Goal: Check status: Check status

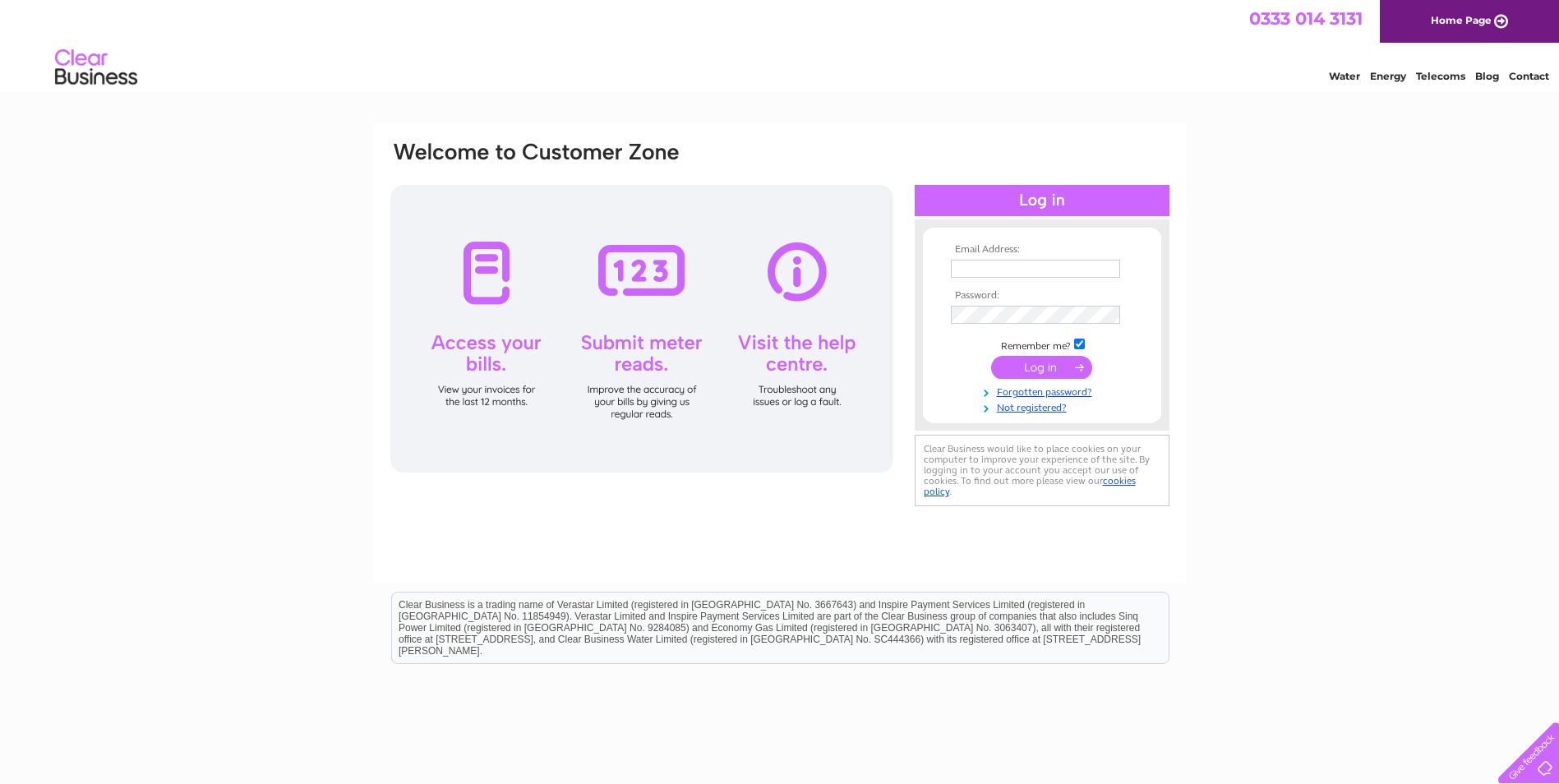
type input "[EMAIL_ADDRESS][DOMAIN_NAME]"
click at [1037, 368] on input "submit" at bounding box center [1042, 367] width 101 height 23
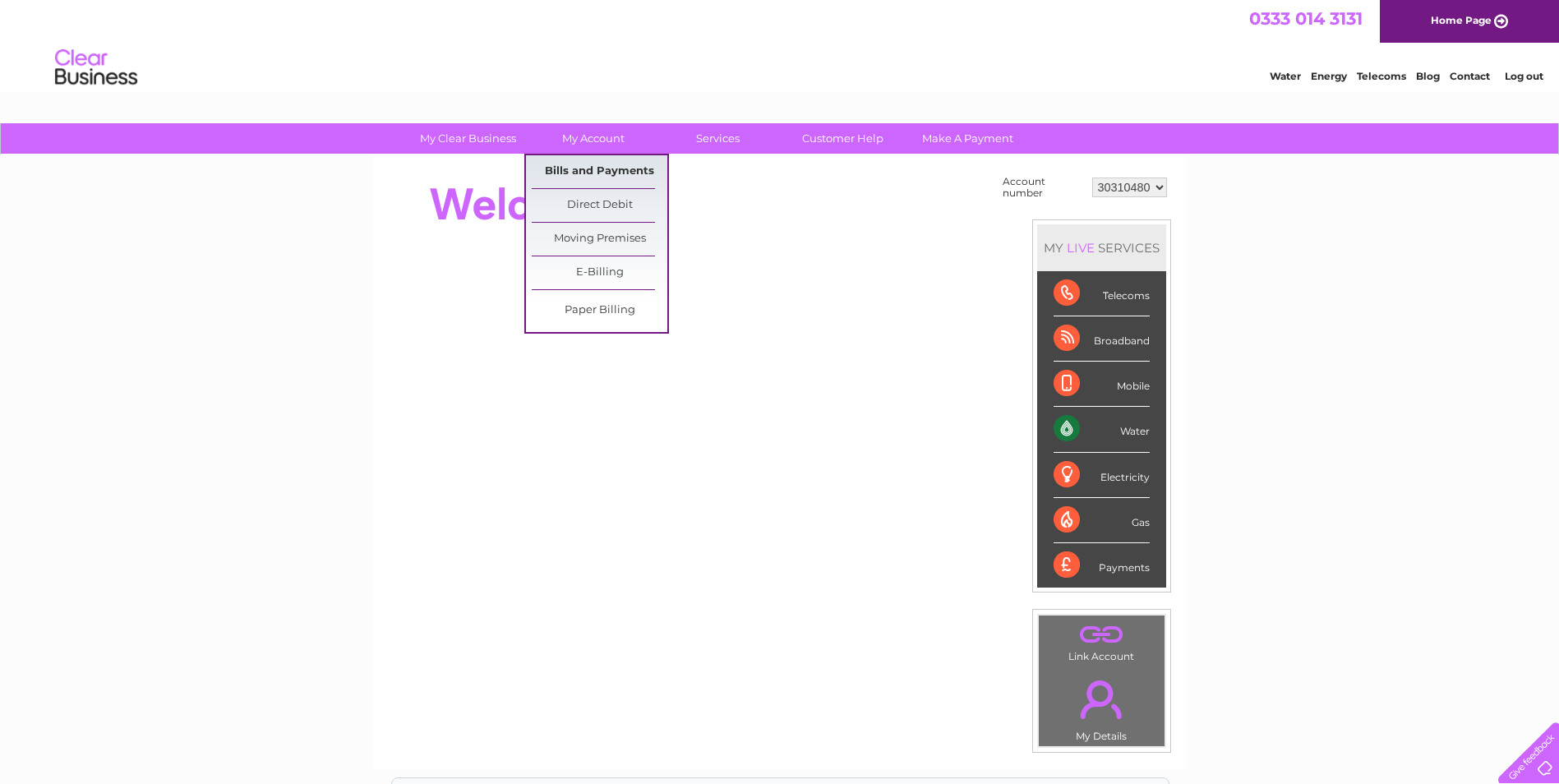
click at [597, 166] on link "Bills and Payments" at bounding box center [600, 172] width 136 height 33
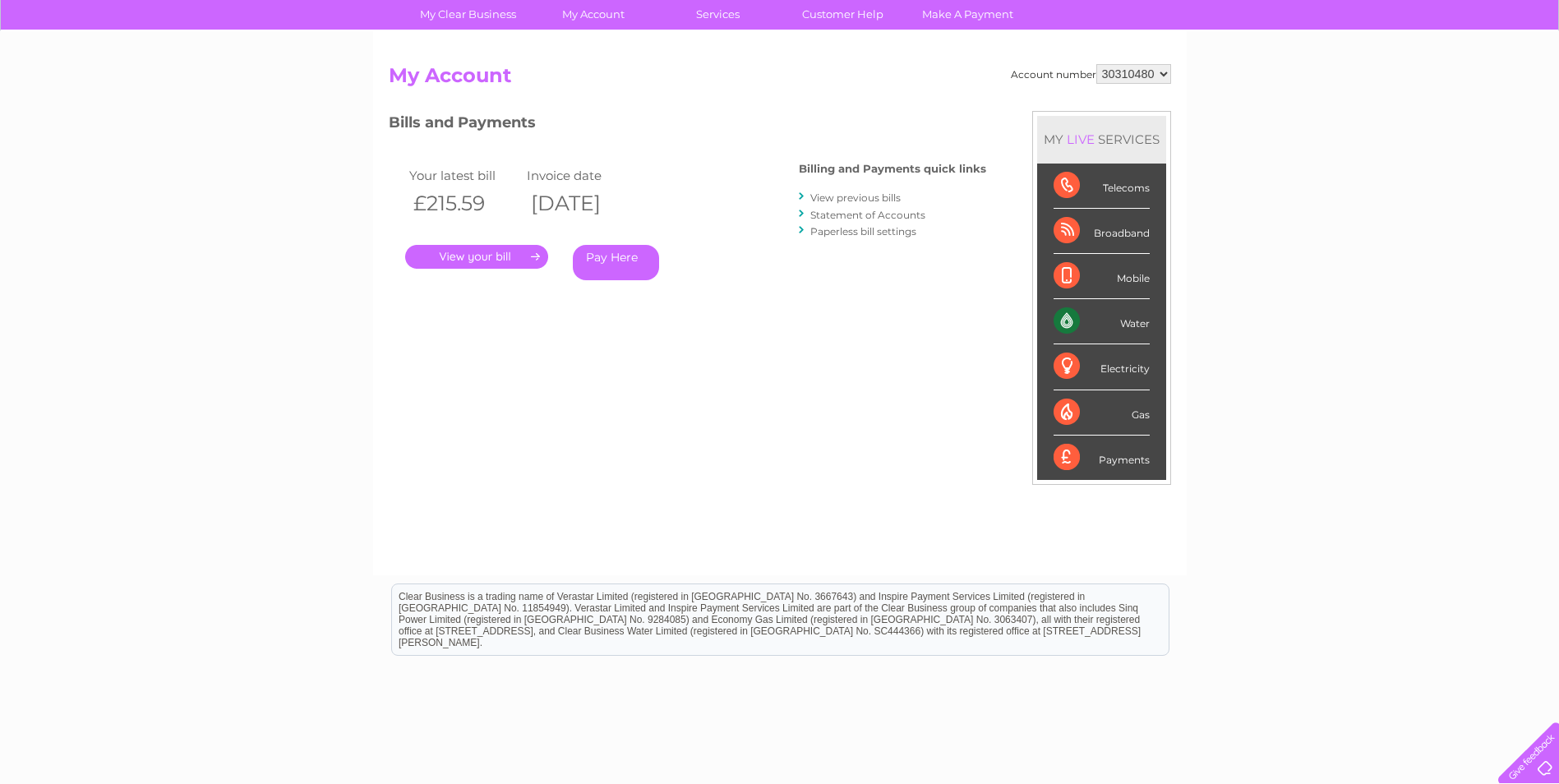
scroll to position [44, 0]
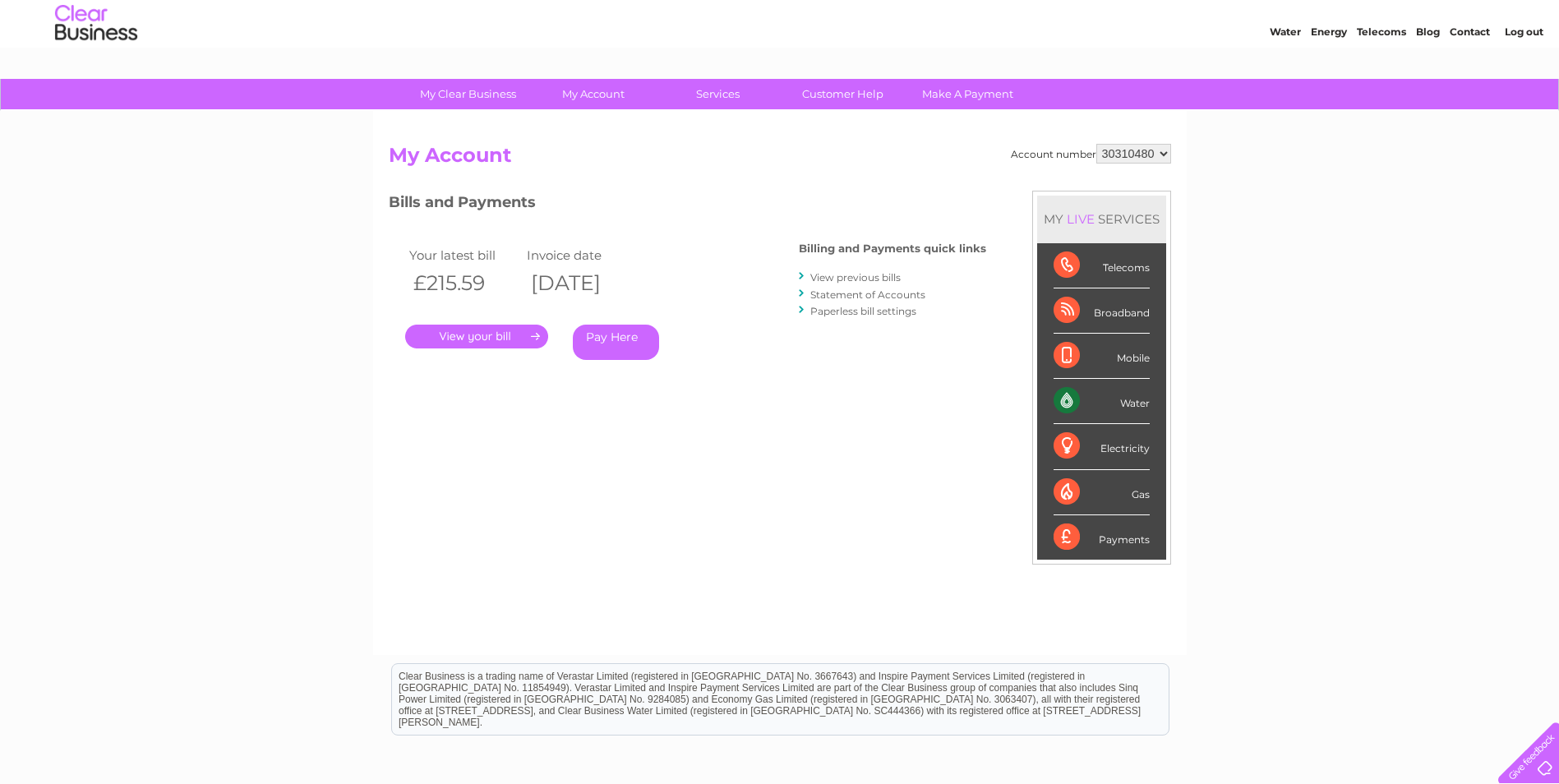
click at [828, 274] on link "View previous bills" at bounding box center [856, 276] width 90 height 12
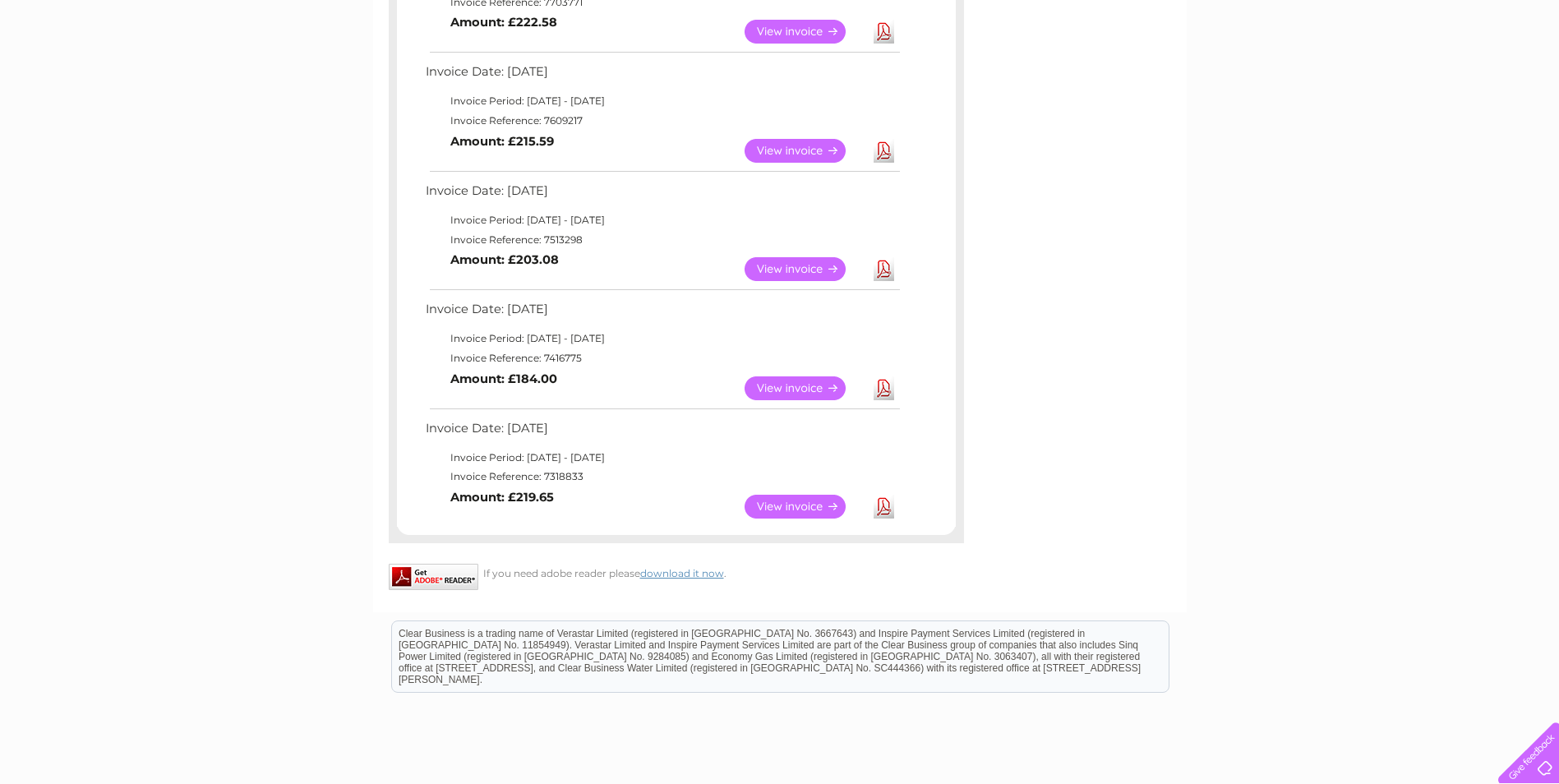
scroll to position [962, 0]
